Goal: Transaction & Acquisition: Obtain resource

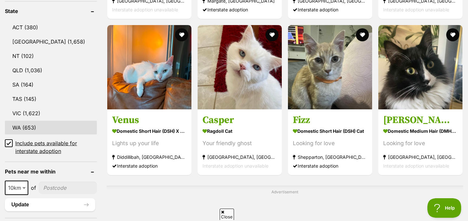
scroll to position [343, 0]
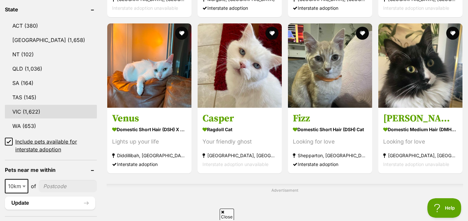
click at [14, 112] on link "VIC (1,622)" at bounding box center [51, 112] width 92 height 14
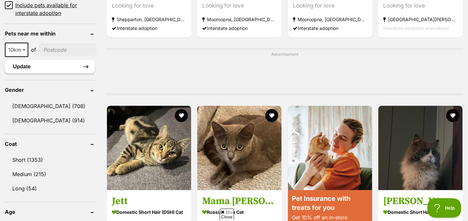
scroll to position [485, 0]
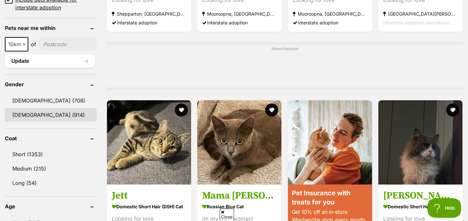
click at [29, 116] on link "Female (914)" at bounding box center [51, 115] width 92 height 14
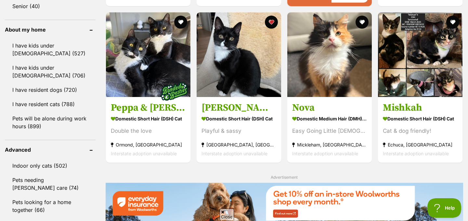
scroll to position [738, 0]
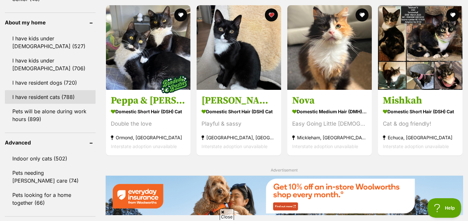
click at [35, 97] on link "I have resident cats (788)" at bounding box center [50, 97] width 91 height 14
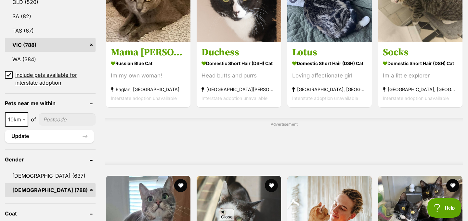
click at [51, 116] on input"] "postcode" at bounding box center [67, 119] width 57 height 12
type input"] "3140"
click at [25, 120] on b at bounding box center [23, 120] width 3 height 2
select select "25"
click at [40, 136] on button "Update" at bounding box center [49, 136] width 89 height 13
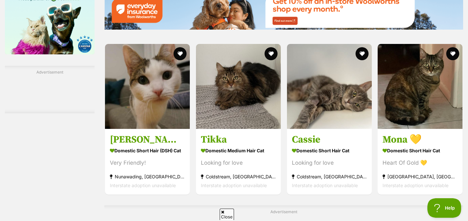
scroll to position [926, 0]
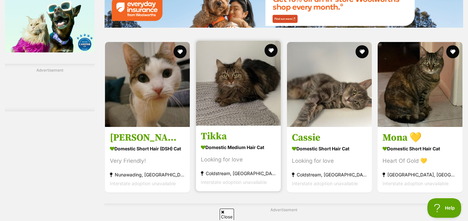
click at [232, 142] on link "Tikka Domestic Medium Hair Cat Looking for love Coldstream, VIC Interstate adop…" at bounding box center [238, 158] width 85 height 66
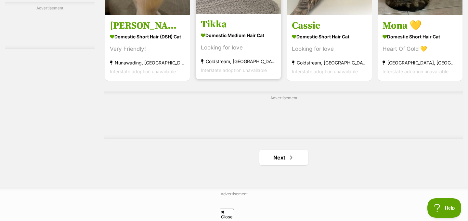
scroll to position [1069, 0]
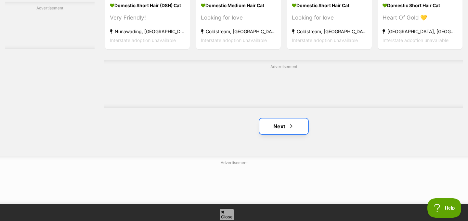
click at [268, 130] on link "Next" at bounding box center [283, 126] width 49 height 16
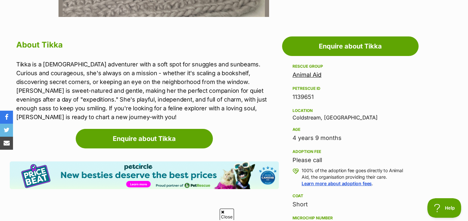
scroll to position [333, 0]
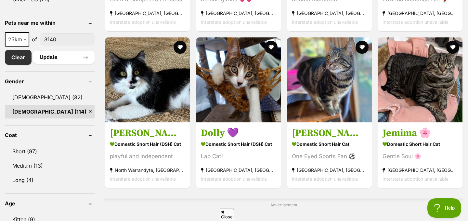
scroll to position [335, 0]
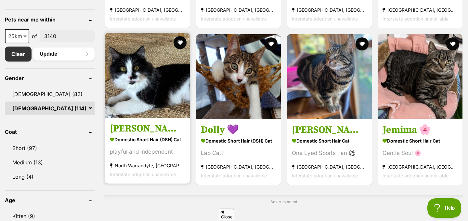
click at [172, 135] on strong "Domestic Short Hair (DSH) Cat" at bounding box center [147, 139] width 75 height 9
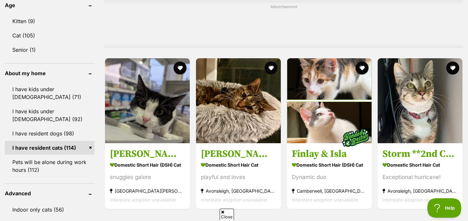
scroll to position [536, 0]
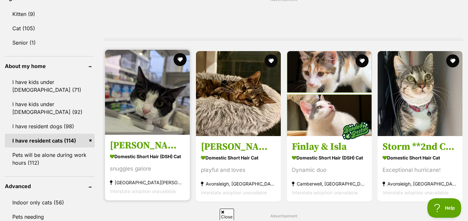
click at [135, 134] on img at bounding box center [147, 92] width 85 height 85
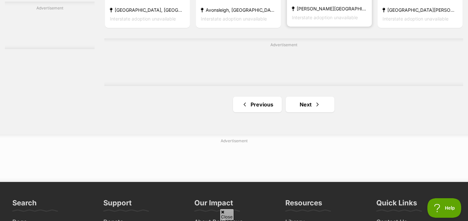
scroll to position [1093, 0]
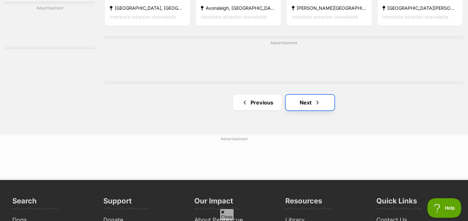
click at [312, 103] on link "Next" at bounding box center [310, 103] width 49 height 16
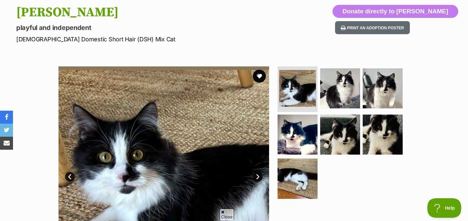
scroll to position [85, 0]
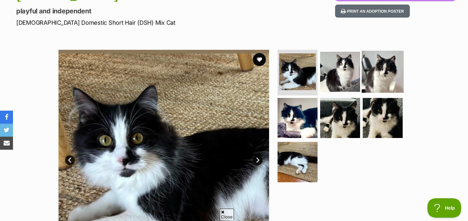
click at [370, 64] on img at bounding box center [383, 72] width 42 height 42
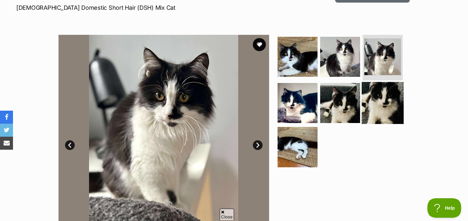
scroll to position [109, 0]
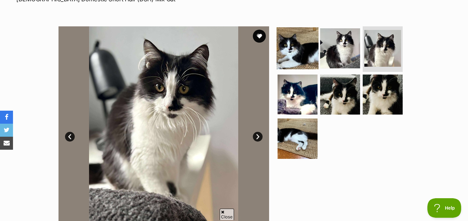
click at [303, 57] on img at bounding box center [297, 48] width 42 height 42
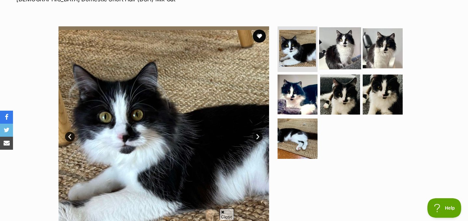
click at [328, 54] on img at bounding box center [340, 48] width 42 height 42
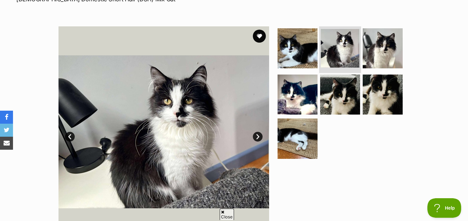
click at [359, 49] on li at bounding box center [340, 49] width 42 height 48
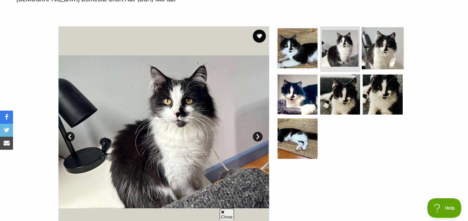
click at [363, 49] on img at bounding box center [383, 48] width 42 height 42
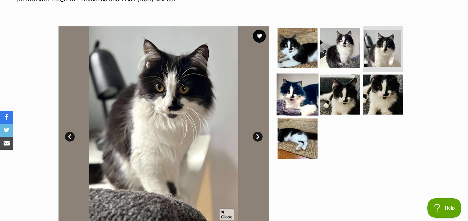
click at [303, 92] on img at bounding box center [297, 94] width 42 height 42
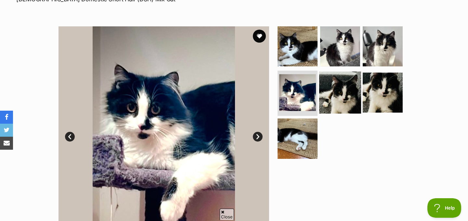
click at [332, 86] on img at bounding box center [340, 92] width 42 height 42
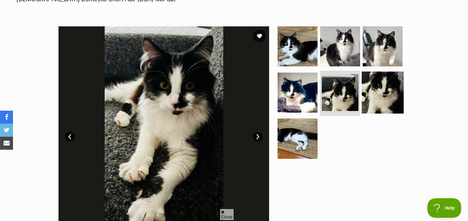
click at [373, 95] on img at bounding box center [383, 92] width 42 height 42
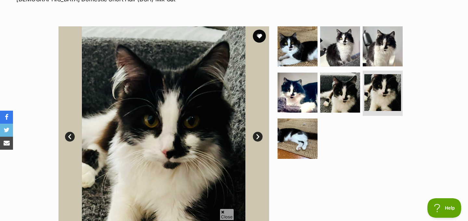
click at [273, 134] on section "Available 6 of 7 images 6 of 7 images 6 of 7 images 6 of 7 images 6 of 7 images…" at bounding box center [234, 127] width 370 height 220
click at [292, 133] on img at bounding box center [297, 138] width 42 height 42
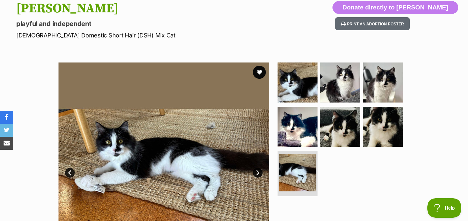
scroll to position [0, 0]
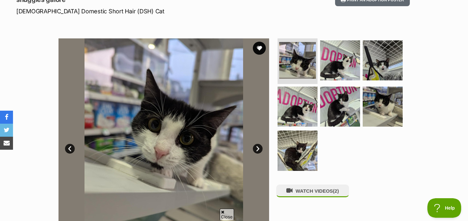
scroll to position [100, 0]
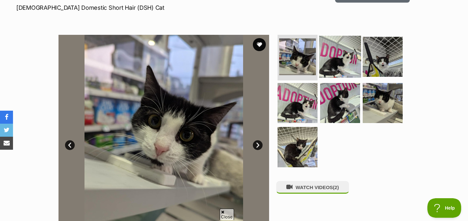
click at [340, 64] on img at bounding box center [340, 57] width 42 height 42
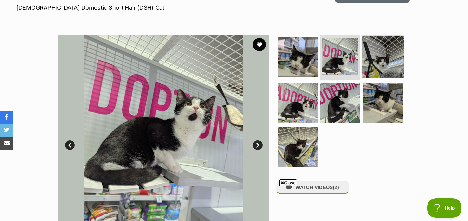
scroll to position [0, 0]
click at [383, 58] on img at bounding box center [383, 57] width 42 height 42
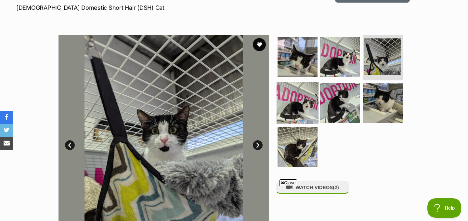
click at [281, 104] on img at bounding box center [297, 103] width 42 height 42
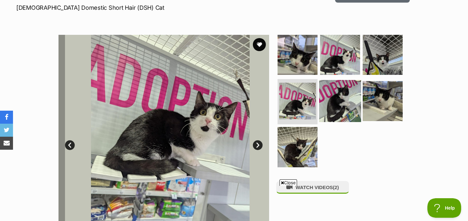
click at [339, 108] on img at bounding box center [340, 101] width 42 height 42
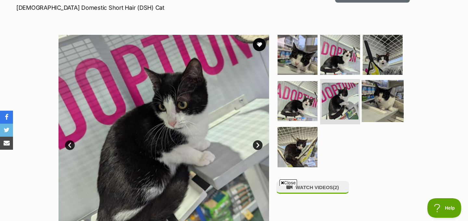
click at [379, 109] on img at bounding box center [383, 101] width 42 height 42
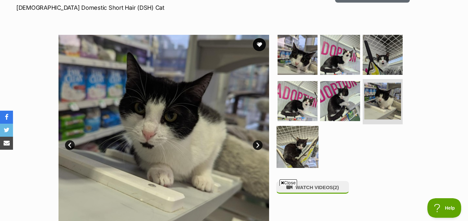
click at [304, 141] on img at bounding box center [297, 147] width 42 height 42
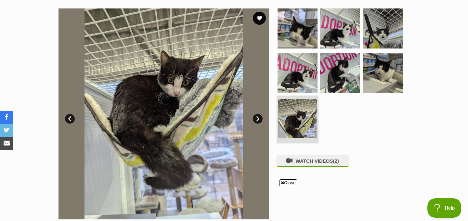
scroll to position [123, 0]
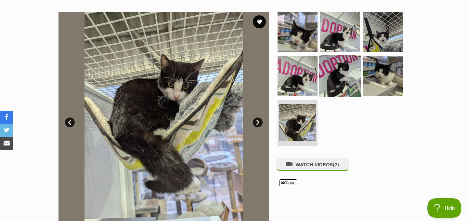
click at [331, 78] on img at bounding box center [340, 76] width 42 height 42
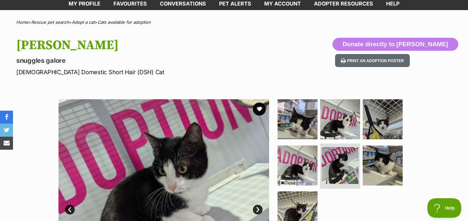
scroll to position [21, 0]
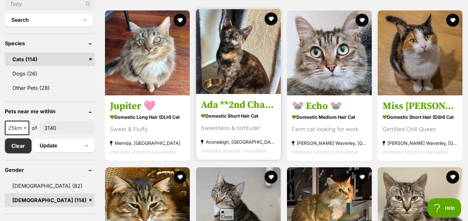
scroll to position [245, 0]
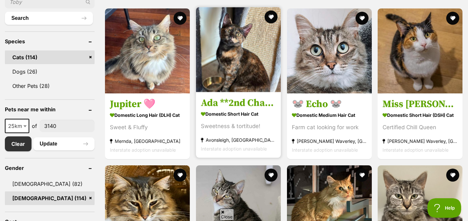
click at [246, 111] on strong "Domestic Short Hair Cat" at bounding box center [238, 113] width 75 height 9
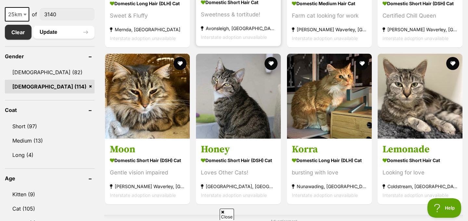
scroll to position [356, 0]
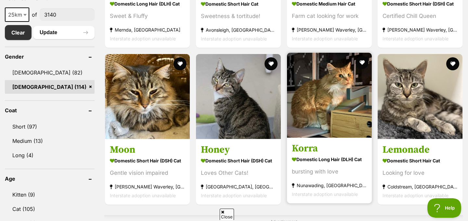
click at [310, 94] on img at bounding box center [329, 95] width 85 height 85
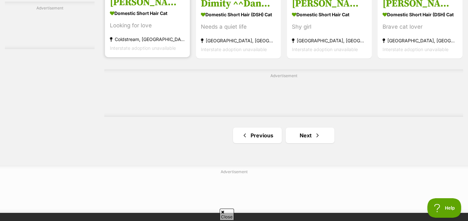
scroll to position [1113, 0]
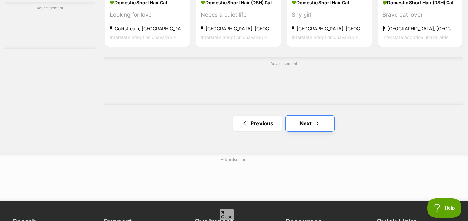
click at [296, 118] on link "Next" at bounding box center [310, 123] width 49 height 16
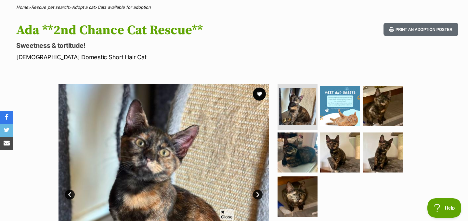
scroll to position [49, 0]
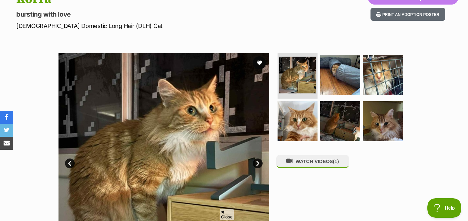
scroll to position [89, 0]
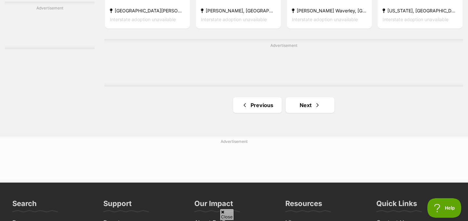
scroll to position [1091, 0]
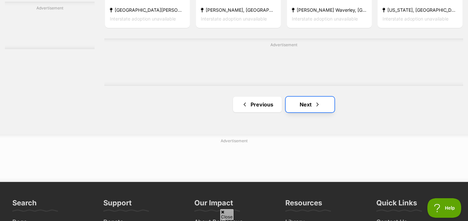
click at [315, 101] on span "Next page" at bounding box center [317, 104] width 6 height 8
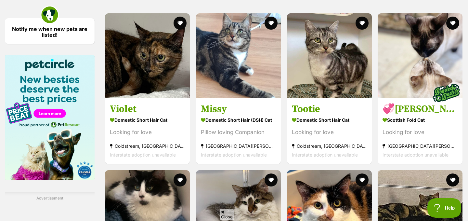
scroll to position [800, 0]
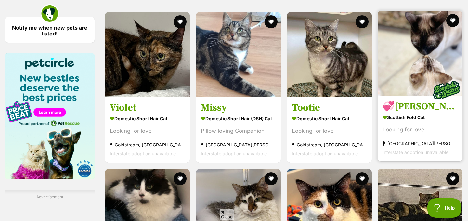
click at [416, 53] on img at bounding box center [420, 53] width 85 height 85
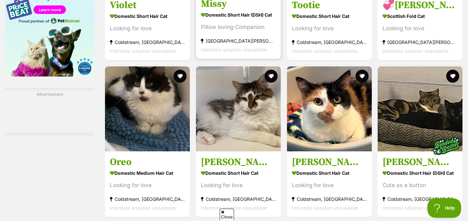
scroll to position [0, 0]
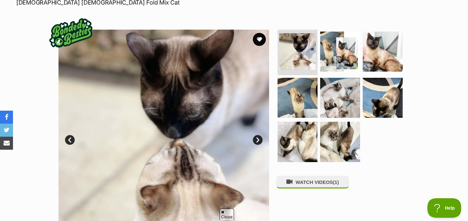
scroll to position [106, 0]
click at [374, 41] on img at bounding box center [383, 51] width 42 height 42
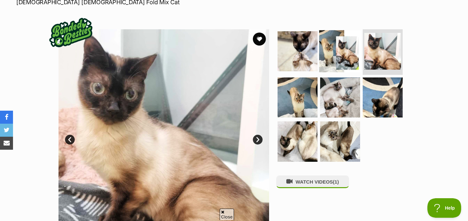
scroll to position [0, 0]
click at [306, 57] on img at bounding box center [297, 51] width 42 height 42
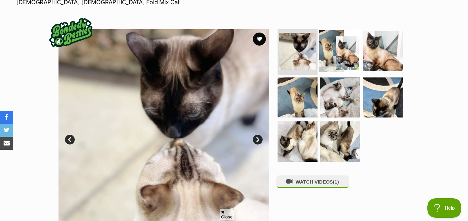
click at [334, 45] on img at bounding box center [340, 51] width 42 height 42
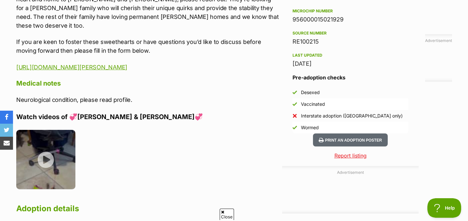
scroll to position [601, 0]
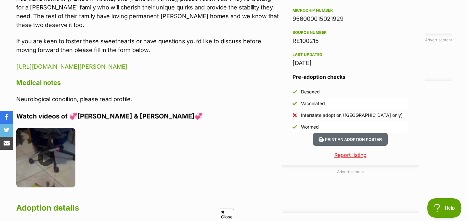
click at [29, 133] on img at bounding box center [45, 157] width 59 height 59
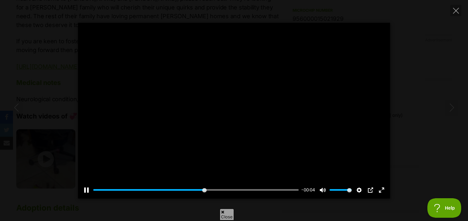
scroll to position [0, 0]
type input "56.81"
type input "0.75"
click at [345, 190] on input "Volume" at bounding box center [340, 189] width 22 height 6
type input "62.07"
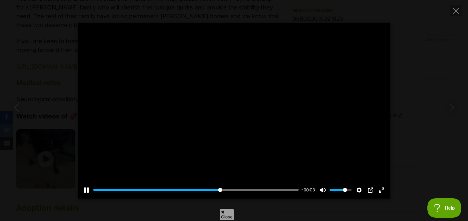
type input "0.85"
type input "64.69"
drag, startPoint x: 345, startPoint y: 190, endPoint x: 363, endPoint y: 190, distance: 18.5
type input "1"
click at [352, 190] on input "Volume" at bounding box center [340, 189] width 22 height 6
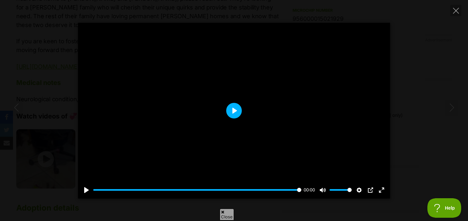
click at [230, 108] on button "Play" at bounding box center [234, 111] width 16 height 16
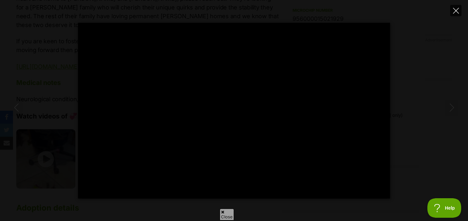
click at [452, 7] on button "Close" at bounding box center [455, 10] width 11 height 11
type input "55.56"
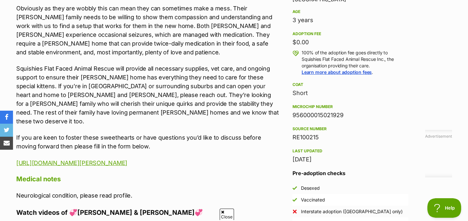
scroll to position [488, 0]
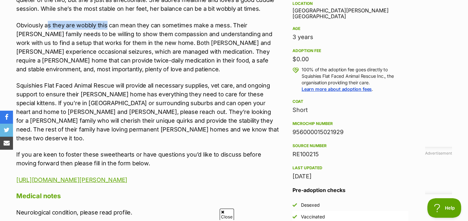
drag, startPoint x: 47, startPoint y: 27, endPoint x: 105, endPoint y: 22, distance: 57.7
click at [105, 22] on p "Obviously as they are wobbly this can mean they can sometimes make a mess. Thei…" at bounding box center [147, 47] width 263 height 53
click at [123, 57] on p "Obviously as they are wobbly this can mean they can sometimes make a mess. Thei…" at bounding box center [147, 47] width 263 height 53
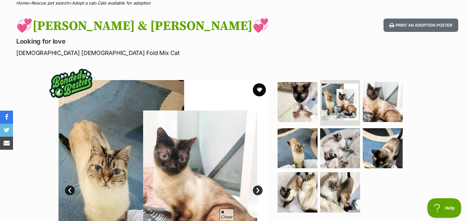
scroll to position [45, 0]
